Goal: Task Accomplishment & Management: Manage account settings

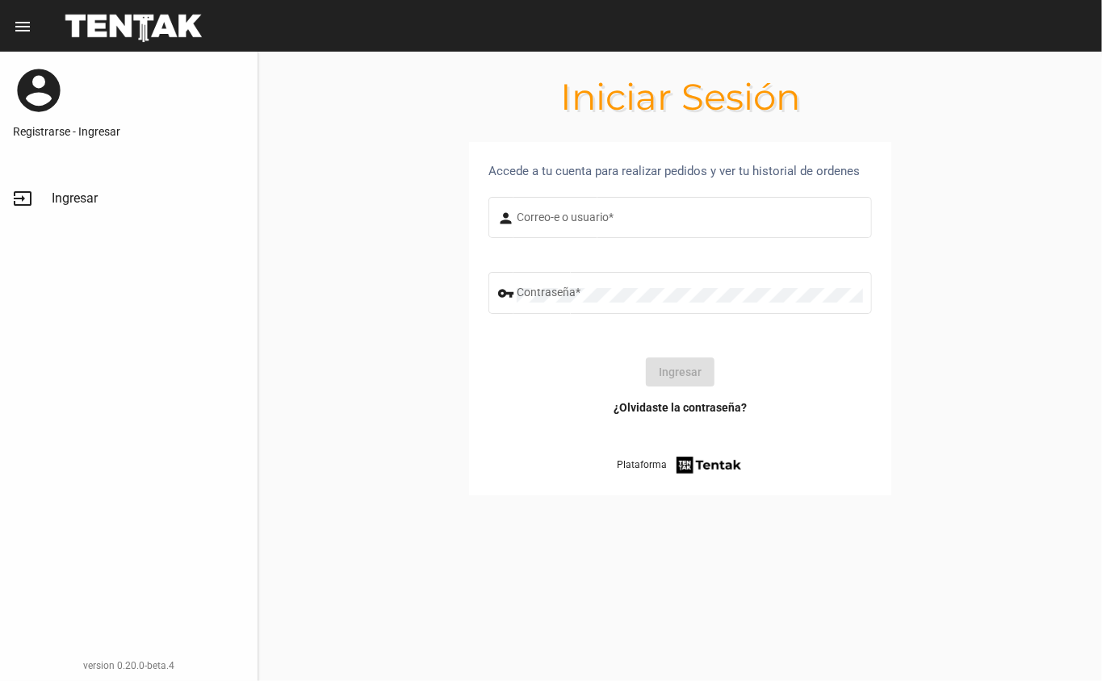
type input "DANKEHMB"
click at [660, 381] on button "Ingresar" at bounding box center [680, 372] width 69 height 29
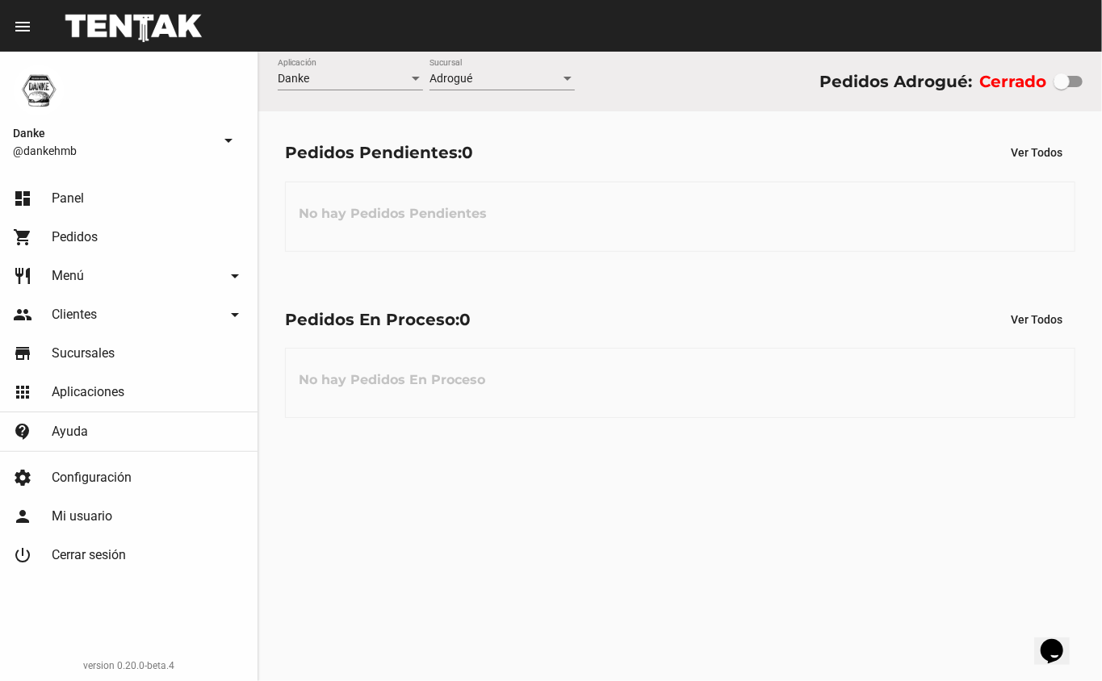
click at [1066, 82] on div at bounding box center [1061, 81] width 16 height 16
click at [1061, 87] on input "checkbox" at bounding box center [1061, 87] width 1 height 1
checkbox input "true"
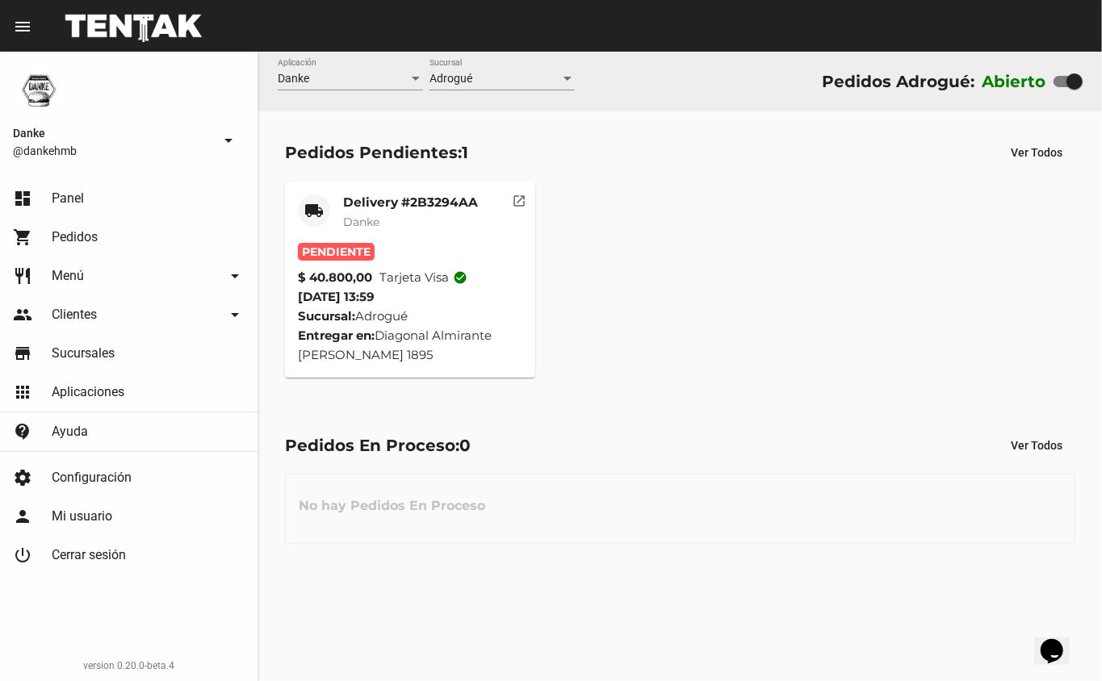
click at [369, 220] on span "Danke" at bounding box center [361, 222] width 36 height 15
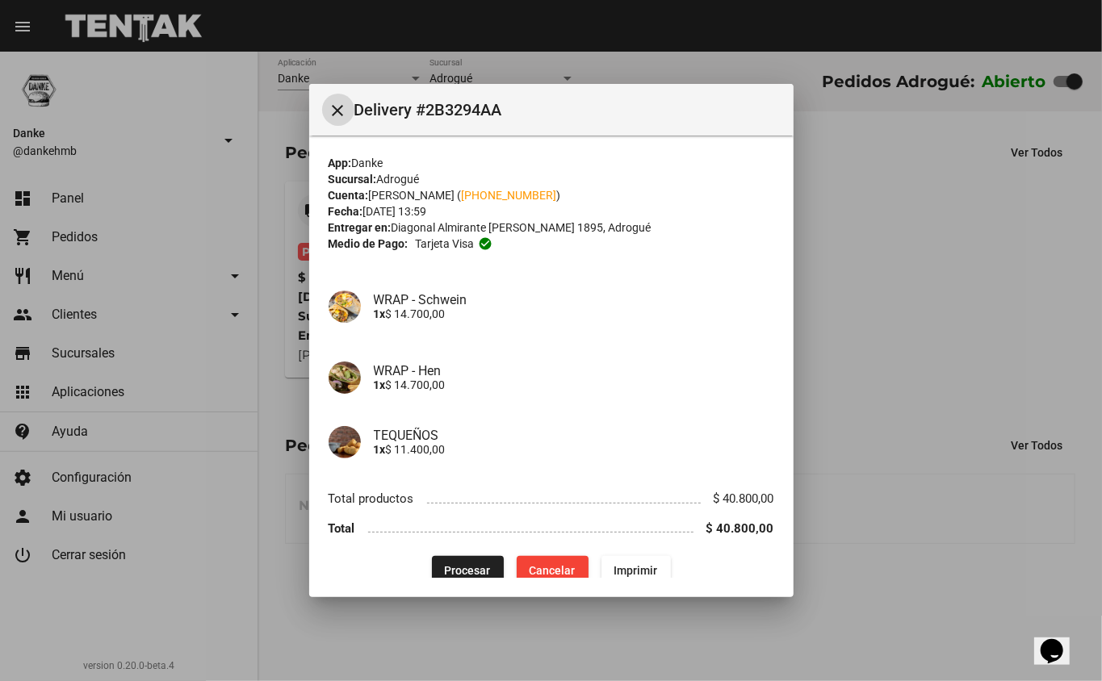
scroll to position [20, 0]
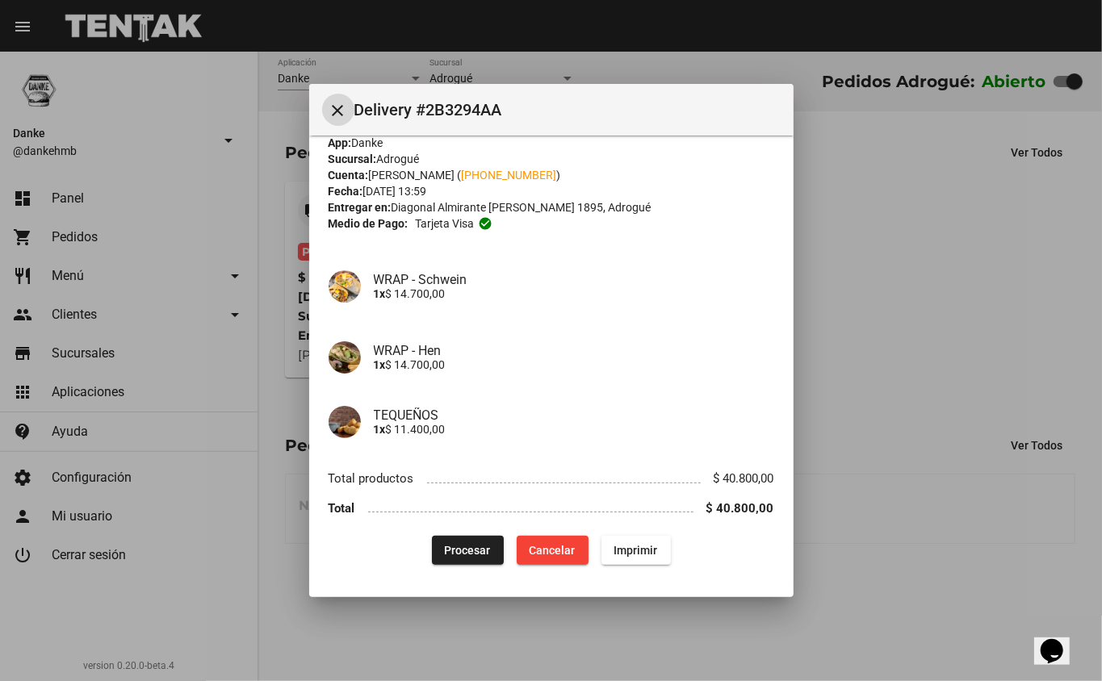
click at [445, 550] on span "Procesar" at bounding box center [468, 550] width 46 height 13
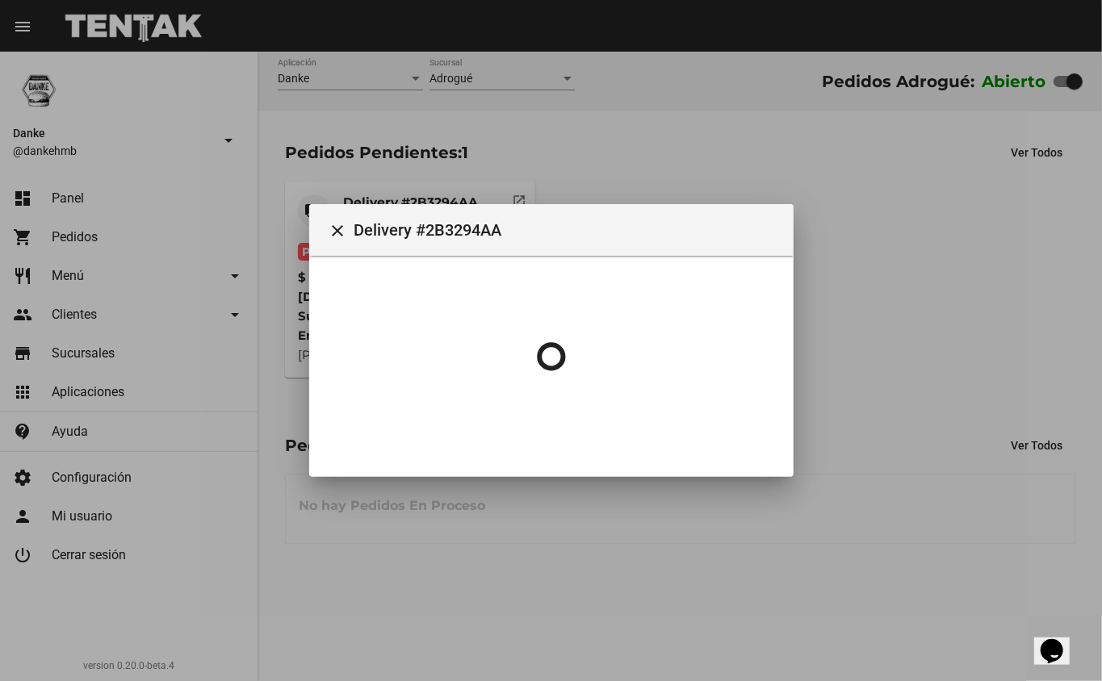
scroll to position [0, 0]
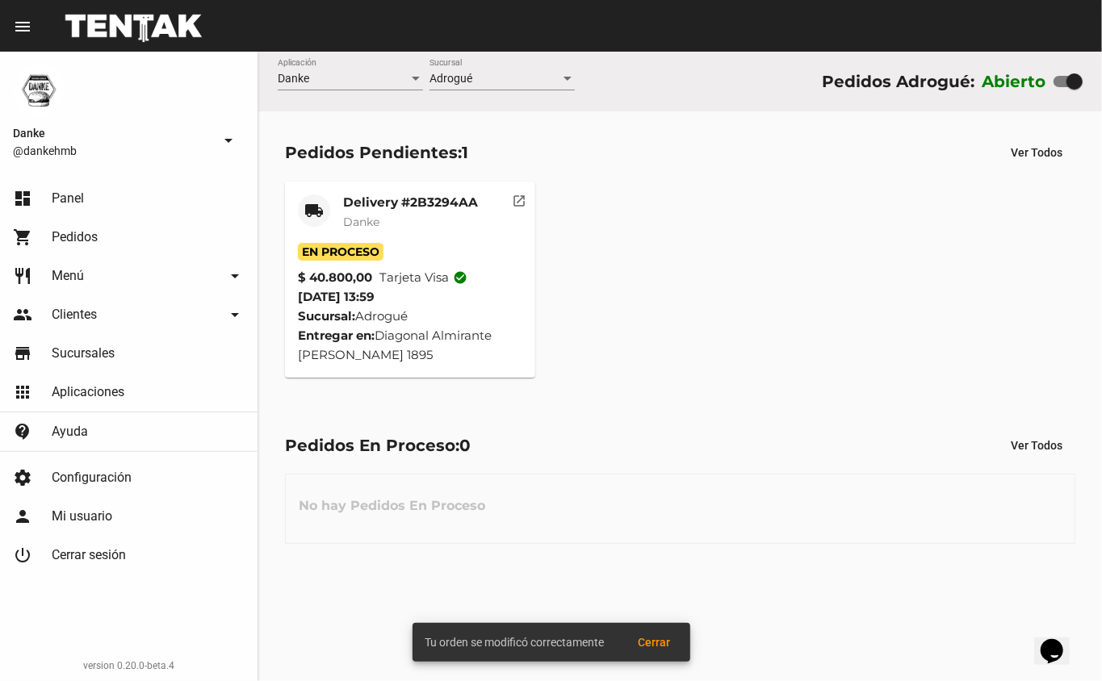
click at [399, 228] on mat-card-subtitle "Danke" at bounding box center [410, 222] width 135 height 16
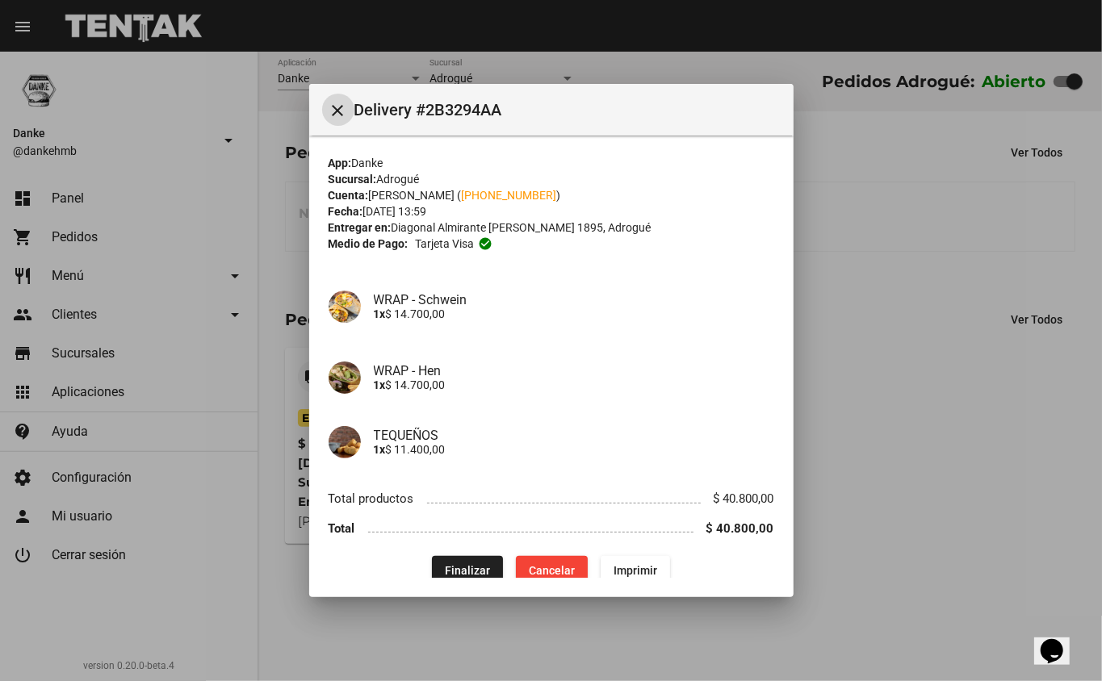
scroll to position [20, 0]
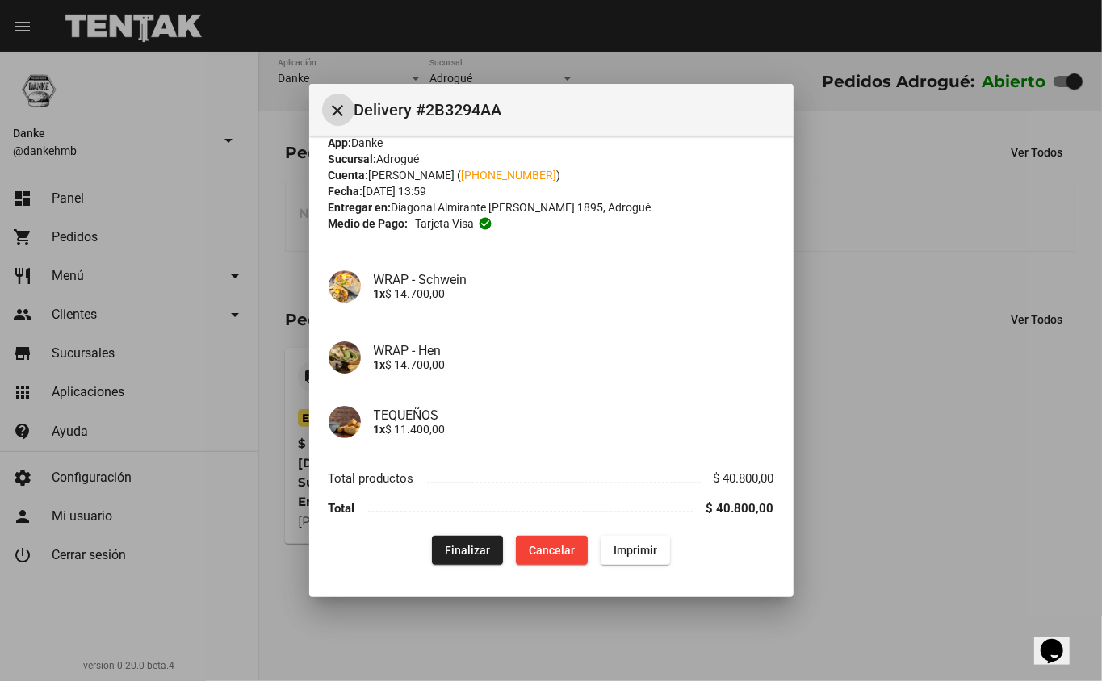
click at [970, 517] on div at bounding box center [551, 340] width 1102 height 681
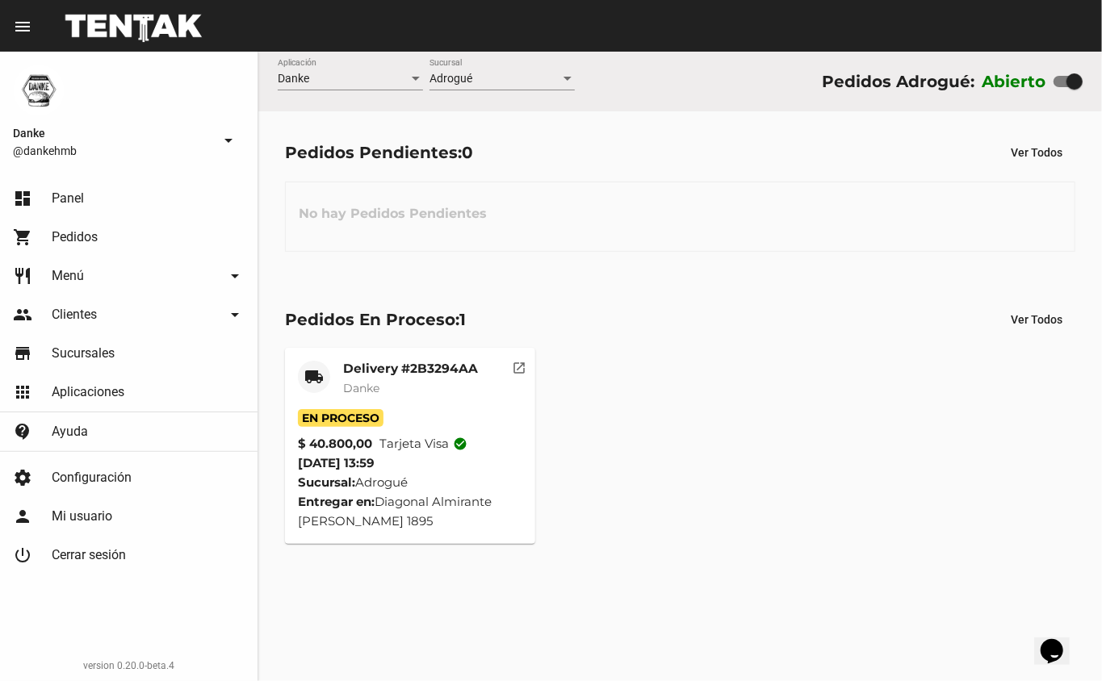
click at [379, 368] on mat-card-title "Delivery #2B3294AA" at bounding box center [410, 369] width 135 height 16
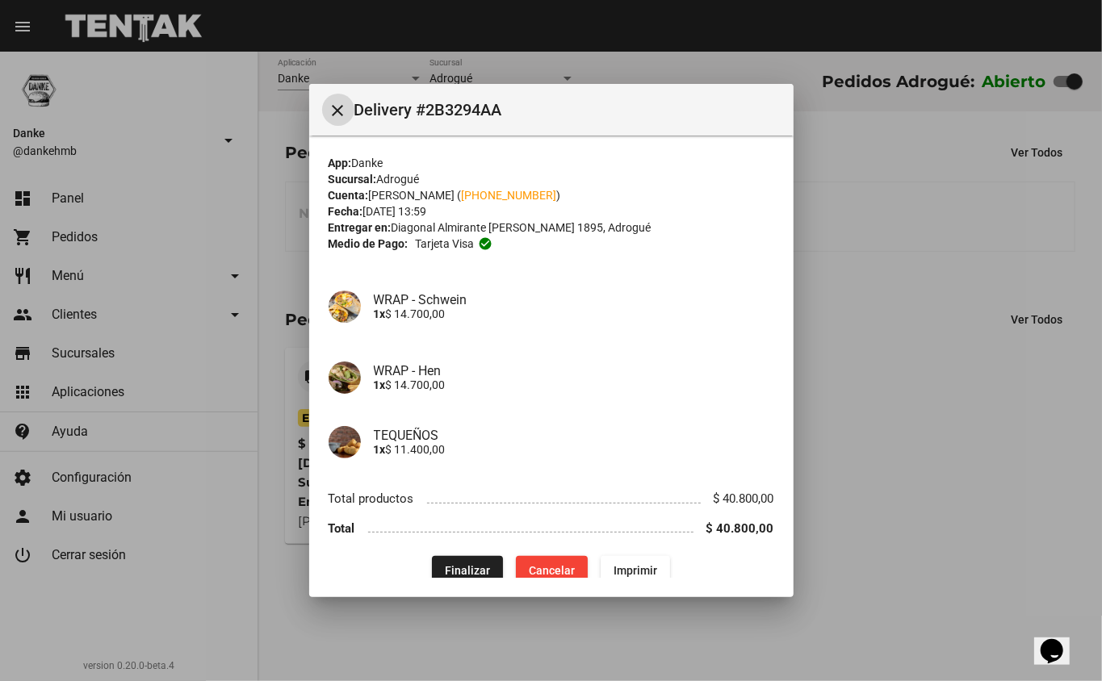
click at [341, 108] on mat-icon "close" at bounding box center [338, 110] width 19 height 19
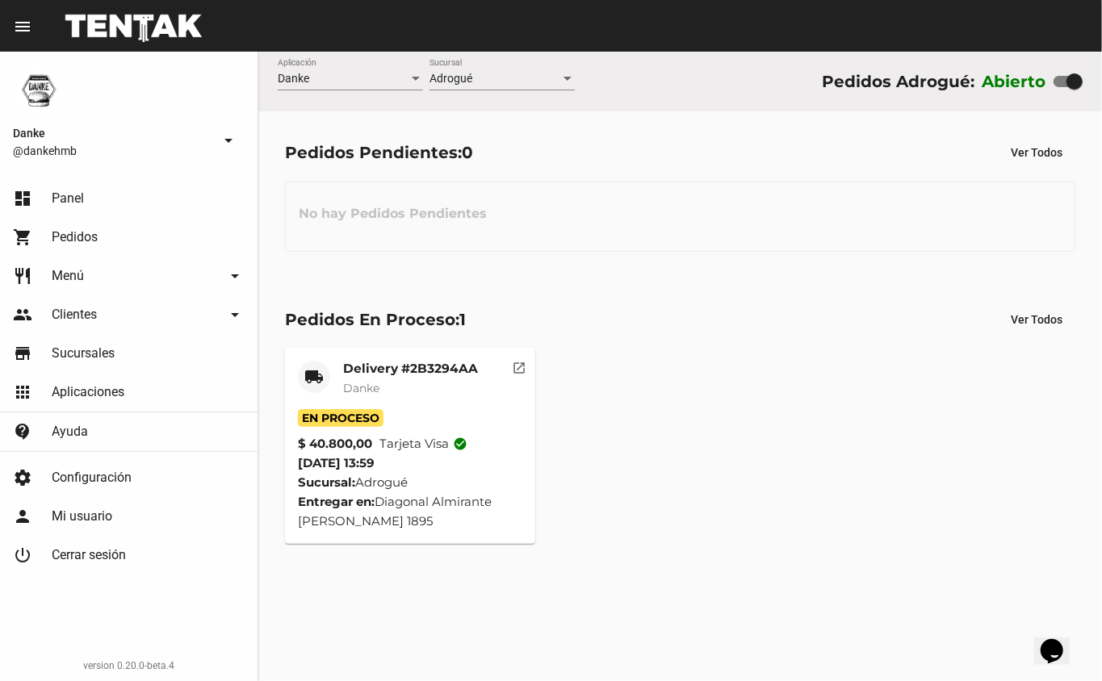
click at [370, 370] on mat-card-title "Delivery #2B3294AA" at bounding box center [410, 369] width 135 height 16
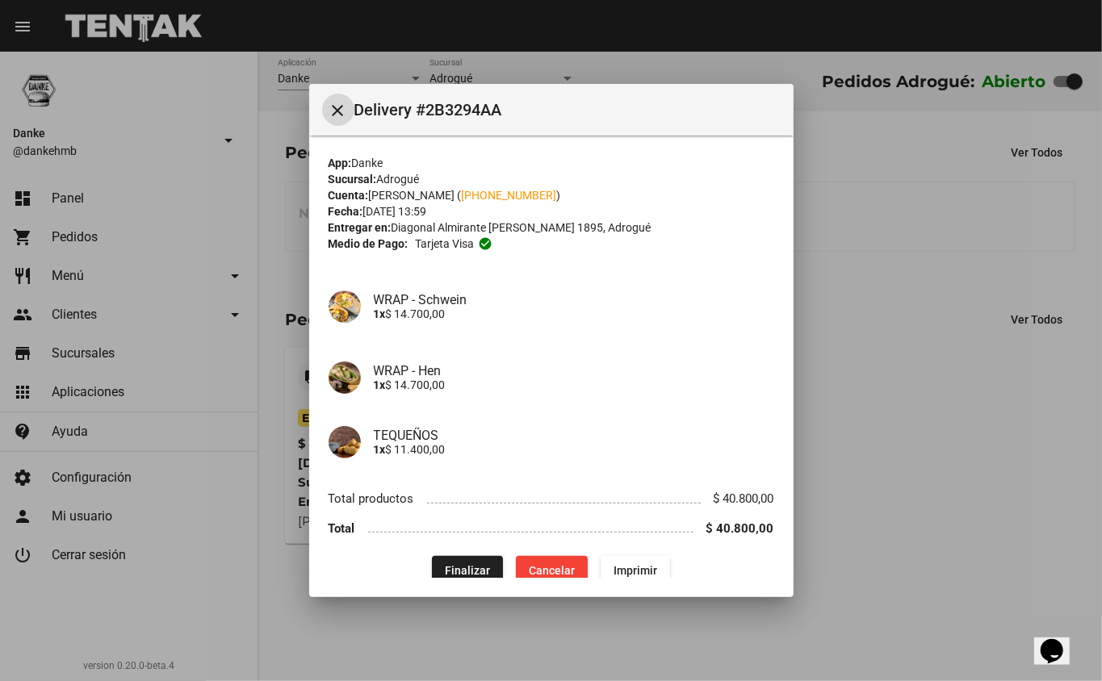
click at [339, 110] on mat-icon "close" at bounding box center [338, 110] width 19 height 19
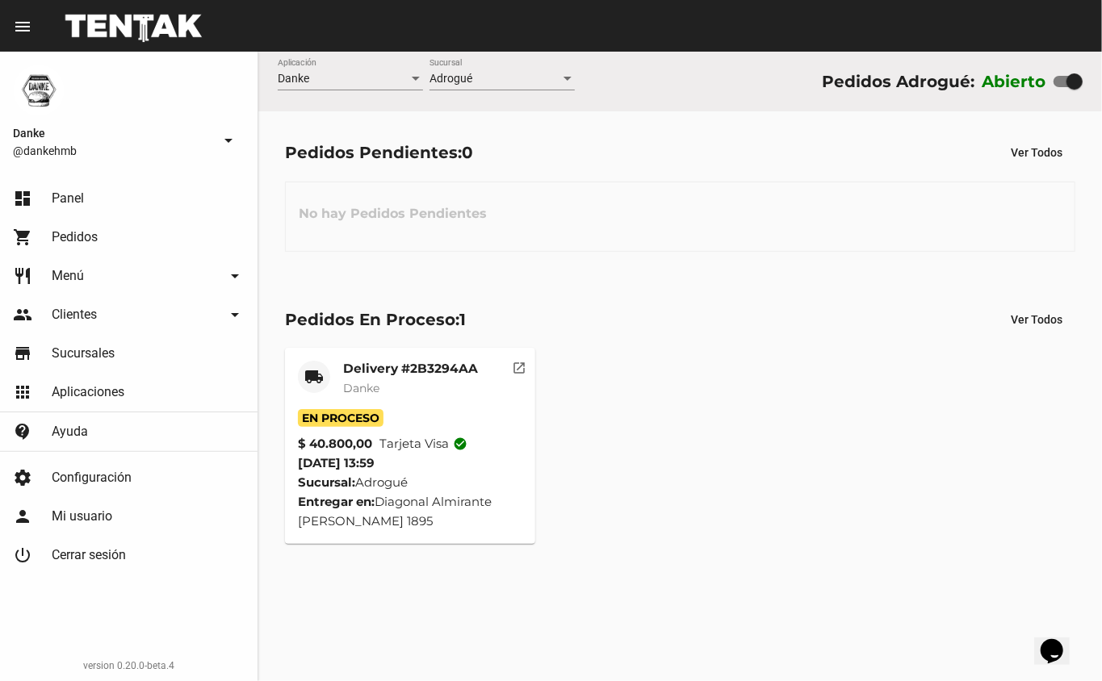
click at [353, 371] on mat-card-title "Delivery #2B3294AA" at bounding box center [410, 369] width 135 height 16
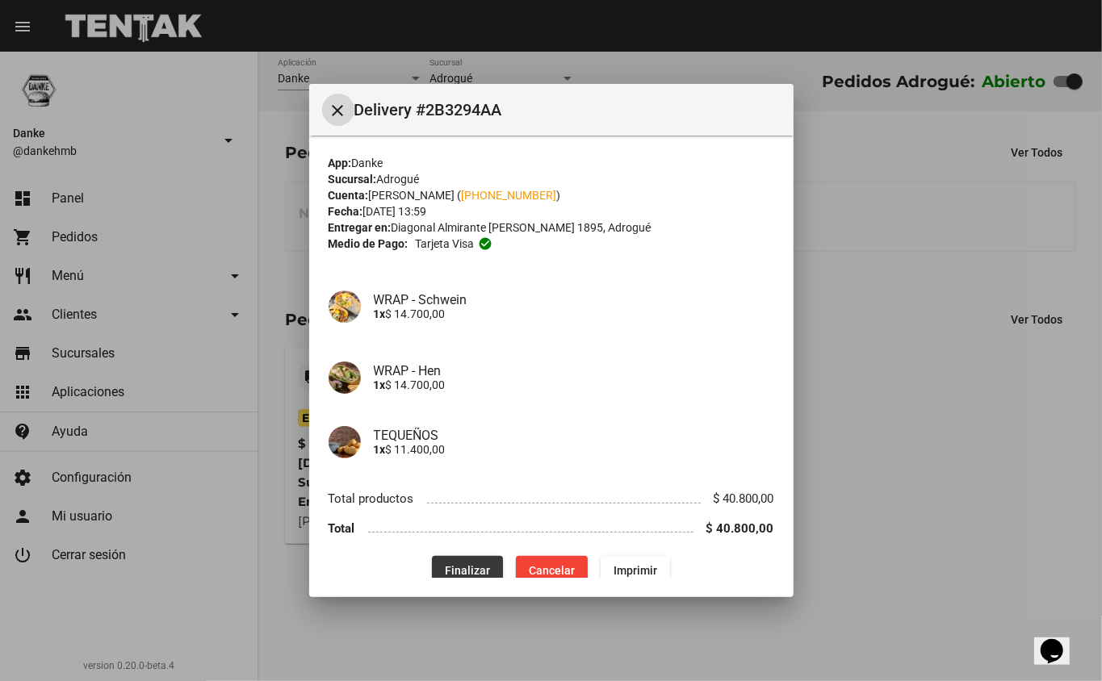
click at [458, 564] on span "Finalizar" at bounding box center [467, 570] width 45 height 13
